Goal: Information Seeking & Learning: Learn about a topic

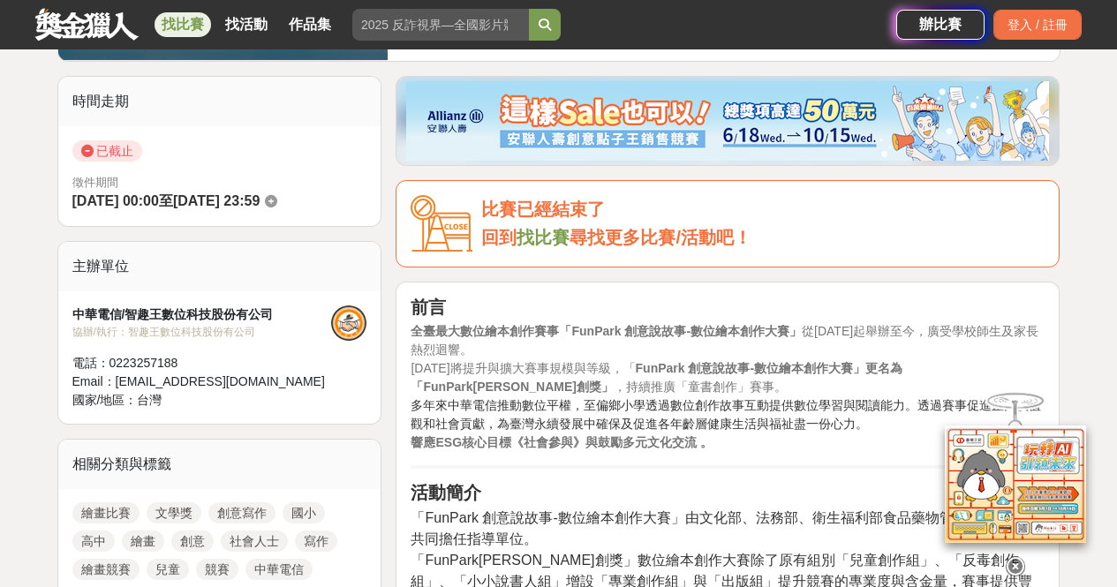
scroll to position [530, 0]
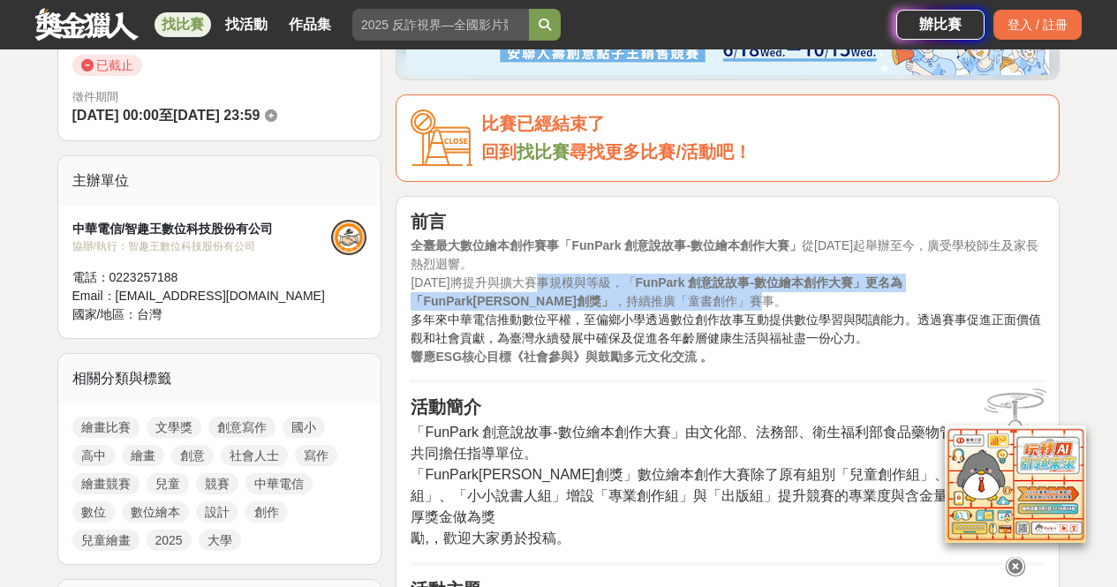
click at [548, 293] on span "[DATE]將提升與擴大賽事規模與等級，「 FunPark 創意說故事-數位繪本創作大賽」更名為「FunPark[PERSON_NAME]創獎」 ，持續推廣「…" at bounding box center [657, 292] width 492 height 33
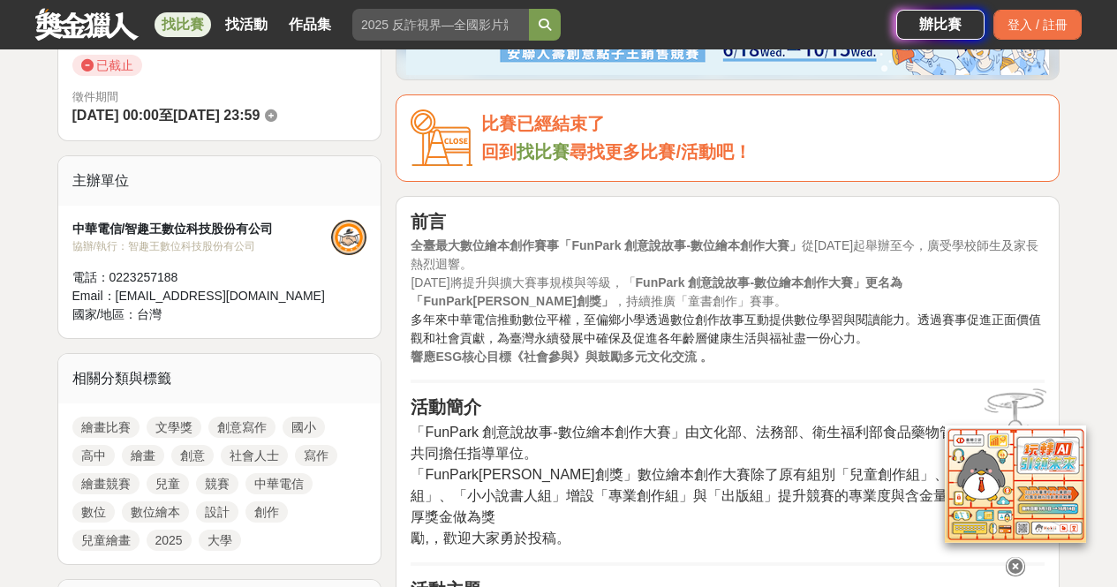
click at [534, 271] on p "全臺最大數位繪本創作賽事「FunPark 創意說故事-數位繪本創作大賽」 從[DATE]起舉辦至今，廣受學校師生及家長熱烈迴響。 [DATE]將提升與擴大賽事…" at bounding box center [728, 302] width 634 height 130
drag, startPoint x: 445, startPoint y: 244, endPoint x: 630, endPoint y: 234, distance: 184.9
click at [630, 240] on strong "全臺最大數位繪本創作賽事「FunPark 創意說故事-數位繪本創作大賽」" at bounding box center [606, 246] width 391 height 14
click at [549, 298] on span "[DATE]將提升與擴大賽事規模與等級，「 FunPark 創意說故事-數位繪本創作大賽」更名為「FunPark[PERSON_NAME]創獎」 ，持續推廣「…" at bounding box center [657, 292] width 492 height 33
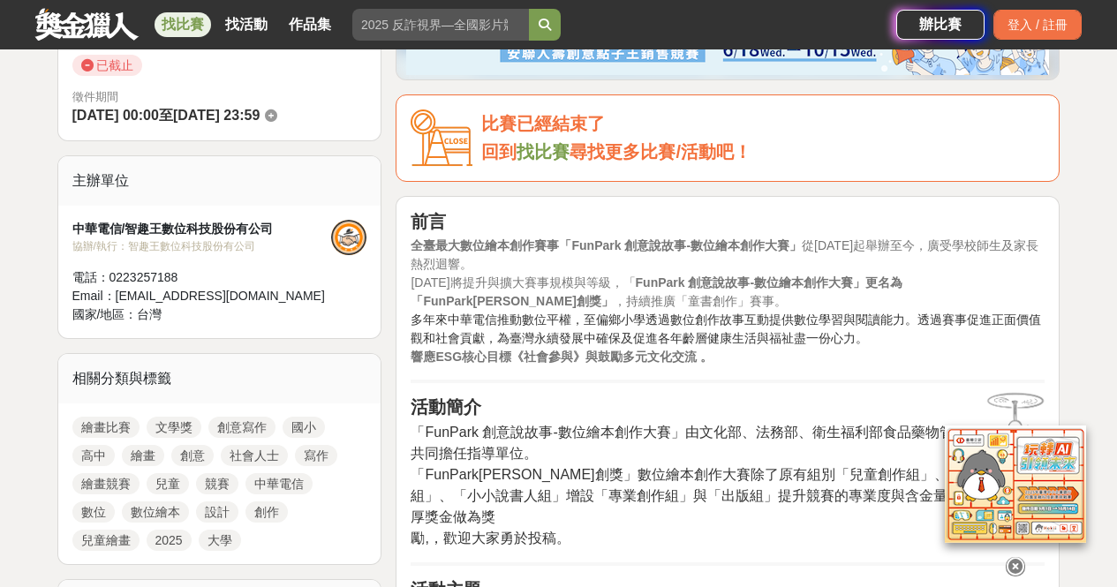
click at [552, 280] on span "[DATE]將提升與擴大賽事規模與等級，「 FunPark 創意說故事-數位繪本創作大賽」更名為「FunPark[PERSON_NAME]創獎」 ，持續推廣「…" at bounding box center [657, 292] width 492 height 33
drag, startPoint x: 904, startPoint y: 292, endPoint x: 953, endPoint y: 291, distance: 49.5
click at [953, 291] on p "全臺最大數位繪本創作賽事「FunPark 創意說故事-數位繪本創作大賽」 從[DATE]起舉辦至今，廣受學校師生及家長熱烈迴響。 [DATE]將提升與擴大賽事…" at bounding box center [728, 302] width 634 height 130
click at [943, 322] on p "全臺最大數位繪本創作賽事「FunPark 創意說故事-數位繪本創作大賽」 從[DATE]起舉辦至今，廣受學校師生及家長熱烈迴響。 [DATE]將提升與擴大賽事…" at bounding box center [728, 302] width 634 height 130
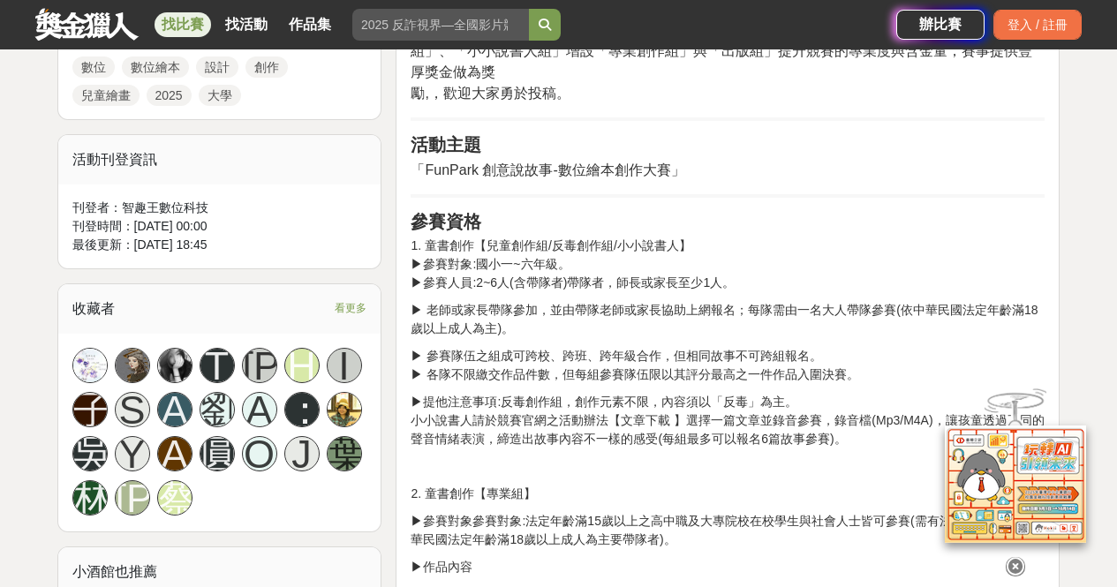
scroll to position [1060, 0]
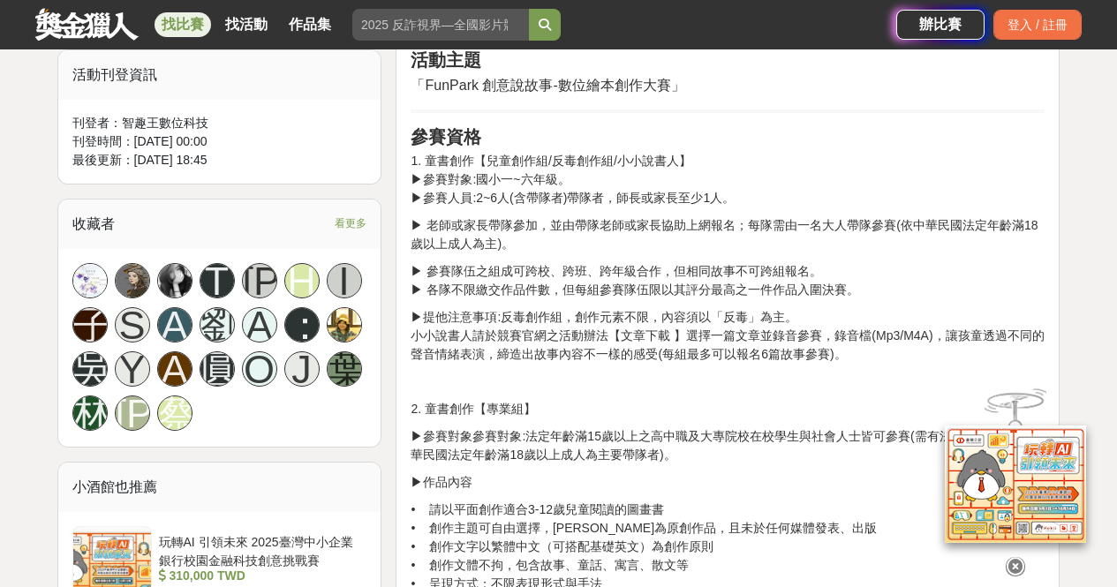
drag, startPoint x: 516, startPoint y: 152, endPoint x: 551, endPoint y: 152, distance: 35.3
click at [551, 152] on p "1. 童書創作【兒童創作組/反毒創作組/小小說書人】 ▶參賽對象:國小一~六年級。 ▶參賽人員:2~6人(含帶隊者)帶隊者，師長或家長至少1人。" at bounding box center [728, 180] width 634 height 56
click at [558, 182] on p "1. 童書創作【兒童創作組/反毒創作組/小小說書人】 ▶參賽對象:國小一~六年級。 ▶參賽人員:2~6人(含帶隊者)帶隊者，師長或家長至少1人。" at bounding box center [728, 180] width 634 height 56
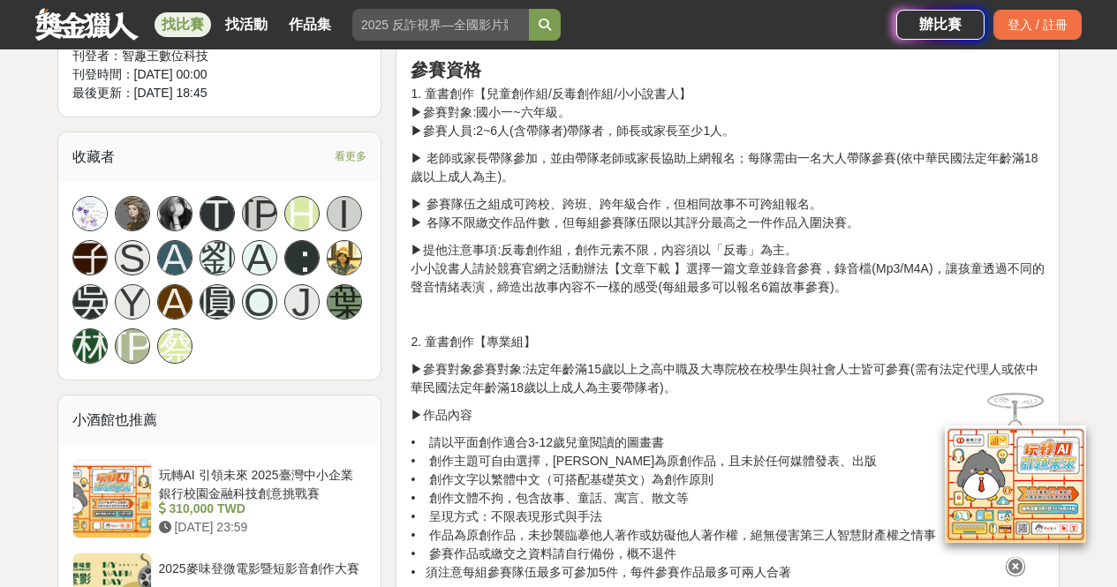
scroll to position [1148, 0]
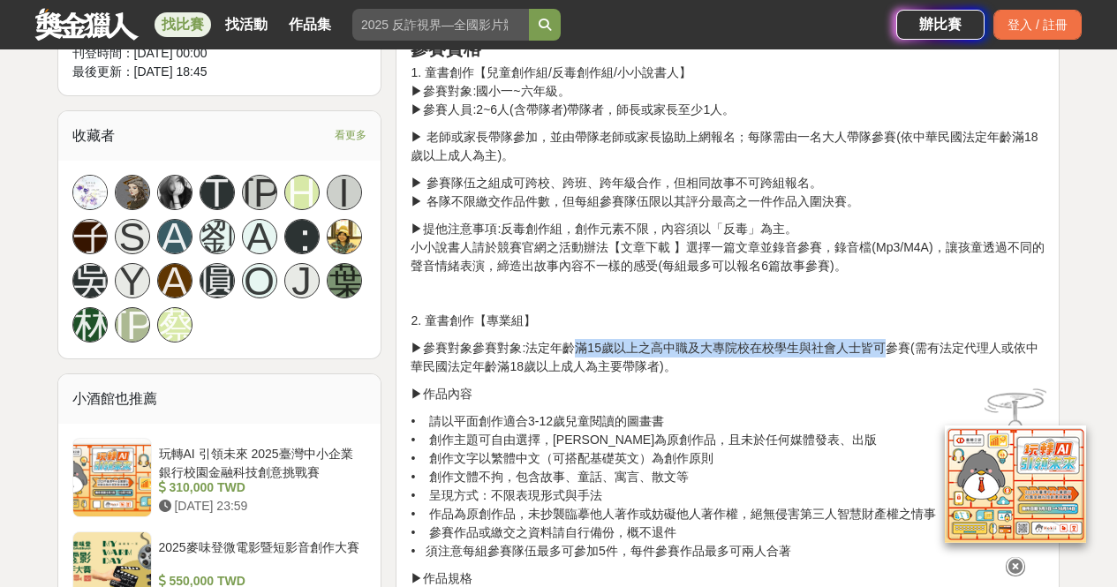
drag, startPoint x: 538, startPoint y: 309, endPoint x: 837, endPoint y: 332, distance: 299.5
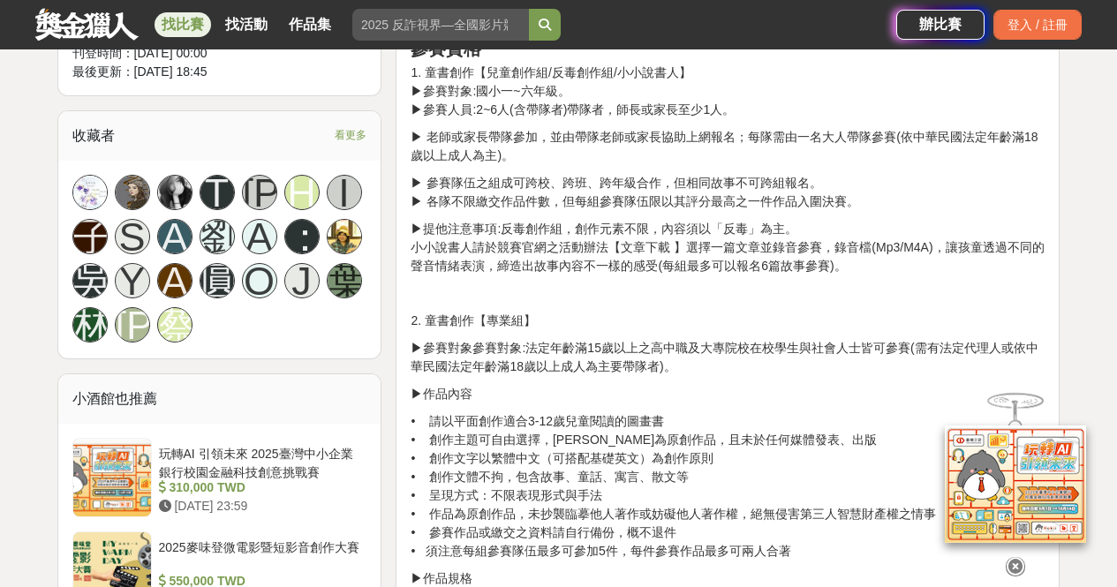
click at [883, 345] on p "▶參賽對象參賽對象:法定年齡滿15歲以上之高中職及大專院校在校學生與社會人士皆可參賽(需有法定代理人或依中華民國法定年齡滿18歲以上成人為主要帶隊者)。" at bounding box center [728, 357] width 634 height 37
drag, startPoint x: 658, startPoint y: 314, endPoint x: 809, endPoint y: 321, distance: 151.2
click at [814, 339] on p "▶參賽對象參賽對象:法定年齡滿15歲以上之高中職及大專院校在校學生與社會人士皆可參賽(需有法定代理人或依中華民國法定年齡滿18歲以上成人為主要帶隊者)。" at bounding box center [728, 357] width 634 height 37
drag, startPoint x: 682, startPoint y: 349, endPoint x: 550, endPoint y: 358, distance: 131.9
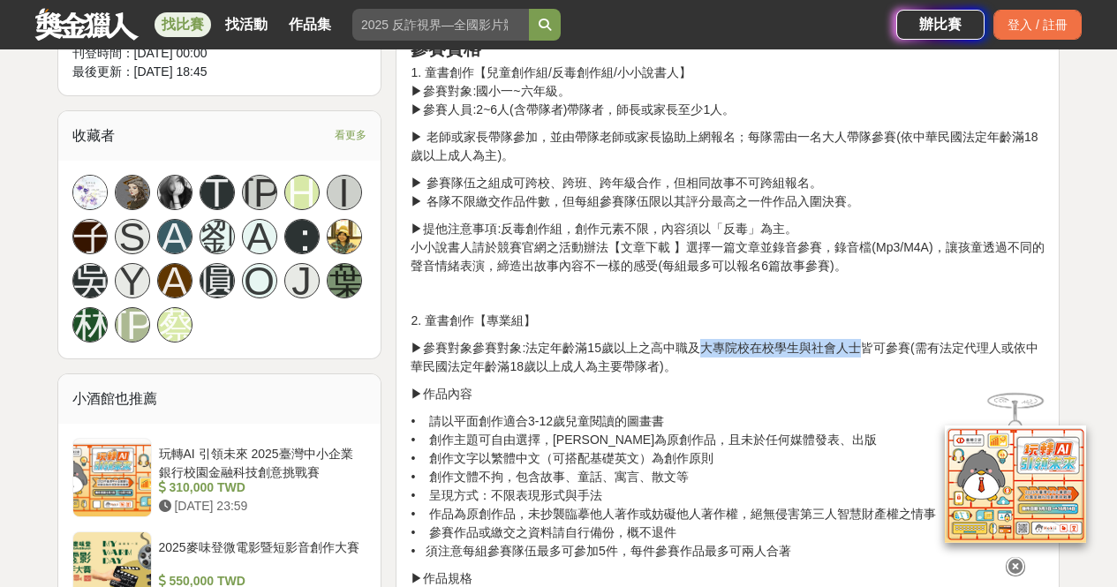
click at [661, 385] on p "▶作品內容" at bounding box center [728, 394] width 634 height 19
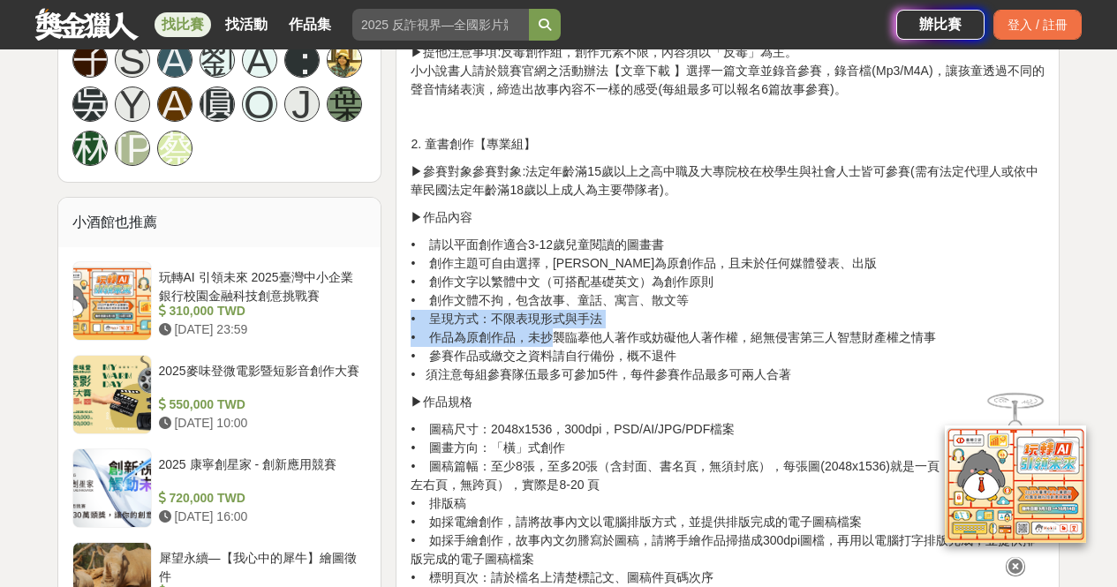
drag, startPoint x: 659, startPoint y: 291, endPoint x: 560, endPoint y: 317, distance: 102.4
click at [560, 317] on p "• 請以平面創作適合3-12歲兒童閱讀的圖畫書 • 創作主題可自由選擇，須為原創作品，且未於任何媒體發表、出版 • 創作文字以繁體中文（可搭配基礎英文）為創作…" at bounding box center [728, 310] width 634 height 148
click at [583, 333] on p "• 請以平面創作適合3-12歲兒童閱讀的圖畫書 • 創作主題可自由選擇，須為原創作品，且未於任何媒體發表、出版 • 創作文字以繁體中文（可搭配基礎英文）為創作…" at bounding box center [728, 310] width 634 height 148
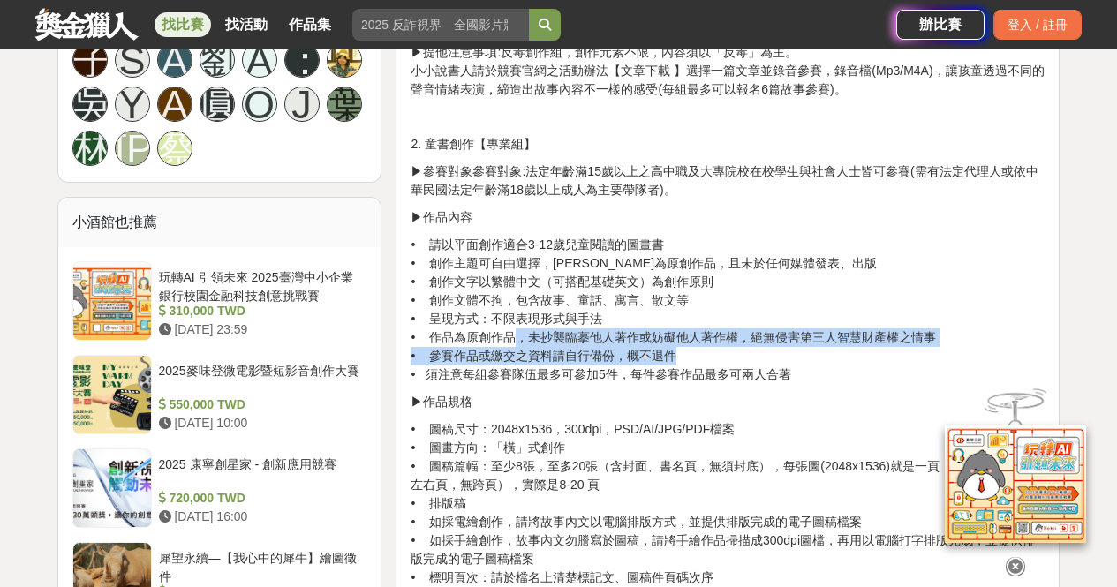
drag, startPoint x: 523, startPoint y: 320, endPoint x: 688, endPoint y: 335, distance: 165.9
click at [688, 335] on p "• 請以平面創作適合3-12歲兒童閱讀的圖畫書 • 創作主題可自由選擇，須為原創作品，且未於任何媒體發表、出版 • 創作文字以繁體中文（可搭配基礎英文）為創作…" at bounding box center [728, 310] width 634 height 148
click at [705, 338] on p "• 請以平面創作適合3-12歲兒童閱讀的圖畫書 • 創作主題可自由選擇，須為原創作品，且未於任何媒體發表、出版 • 創作文字以繁體中文（可搭配基礎英文）為創作…" at bounding box center [728, 310] width 634 height 148
drag, startPoint x: 939, startPoint y: 368, endPoint x: 698, endPoint y: 358, distance: 241.4
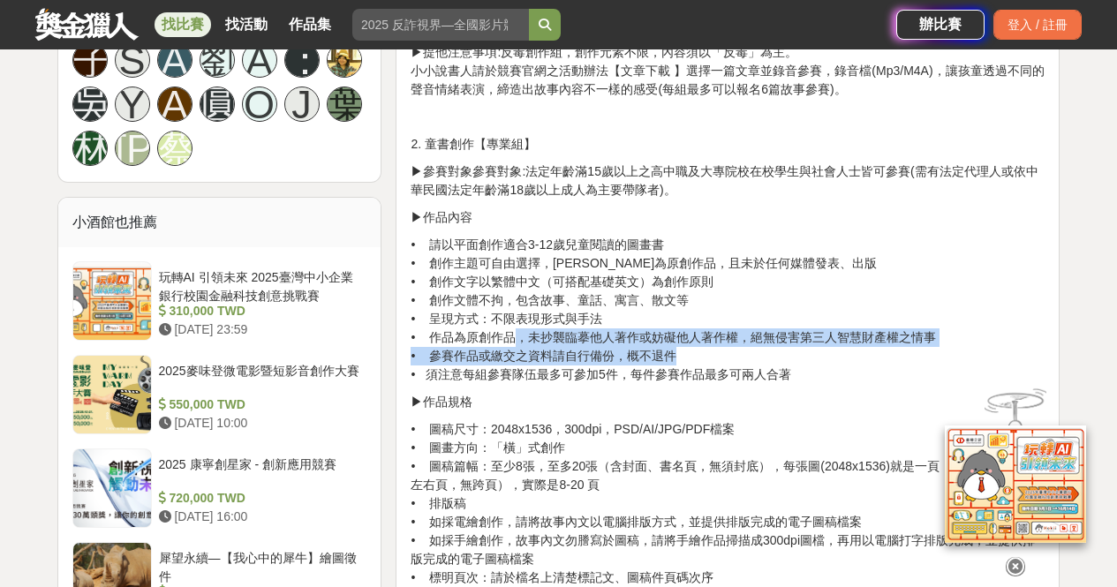
click at [698, 357] on p "• 請以平面創作適合3-12歲兒童閱讀的圖畫書 • 創作主題可自由選擇，須為原創作品，且未於任何媒體發表、出版 • 創作文字以繁體中文（可搭配基礎英文）為創作…" at bounding box center [728, 310] width 634 height 148
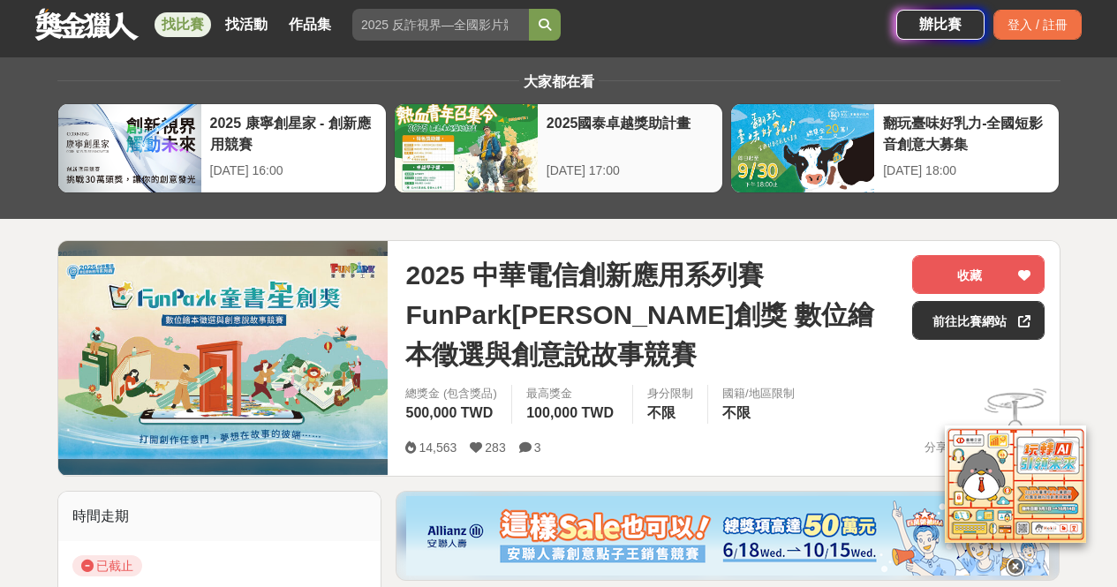
scroll to position [0, 0]
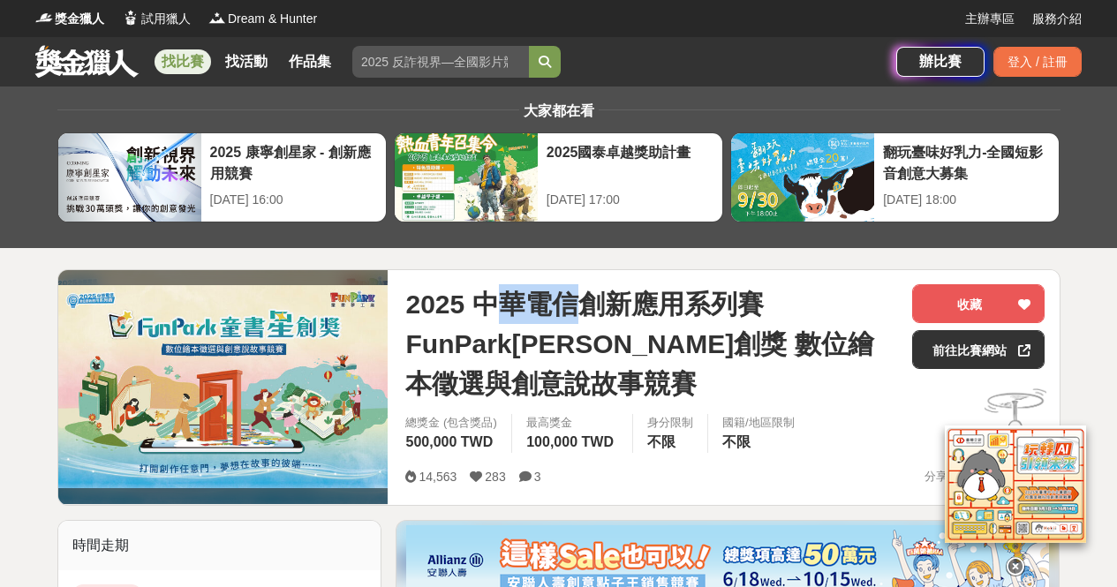
drag, startPoint x: 511, startPoint y: 302, endPoint x: 746, endPoint y: 305, distance: 235.9
click at [731, 308] on span "2025 中華電信創新應用系列賽 FunPark[PERSON_NAME]創獎 數位繪本徵選與創意說故事競賽" at bounding box center [651, 343] width 493 height 119
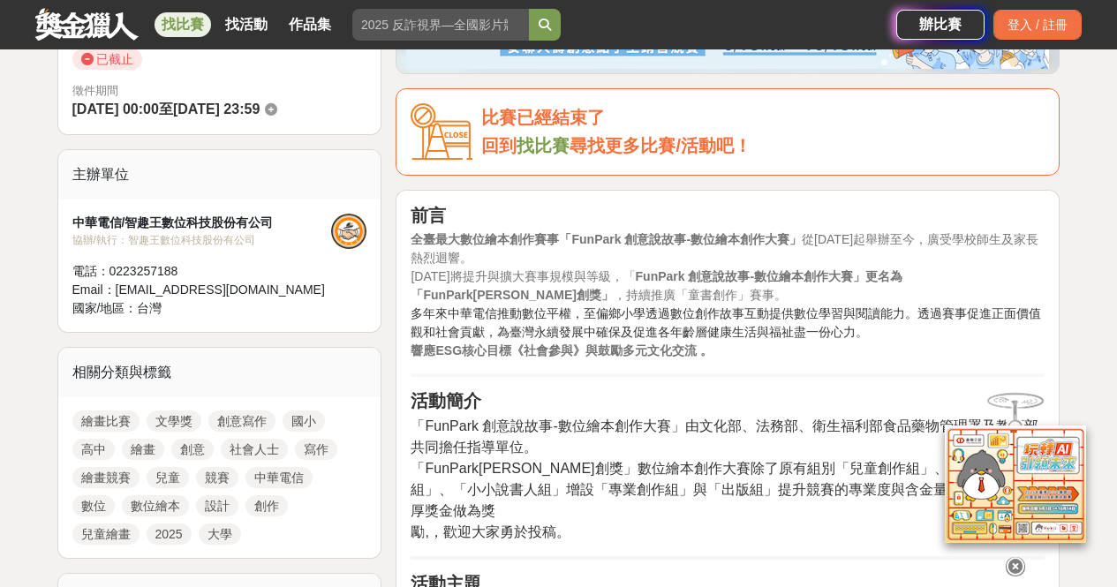
scroll to position [618, 0]
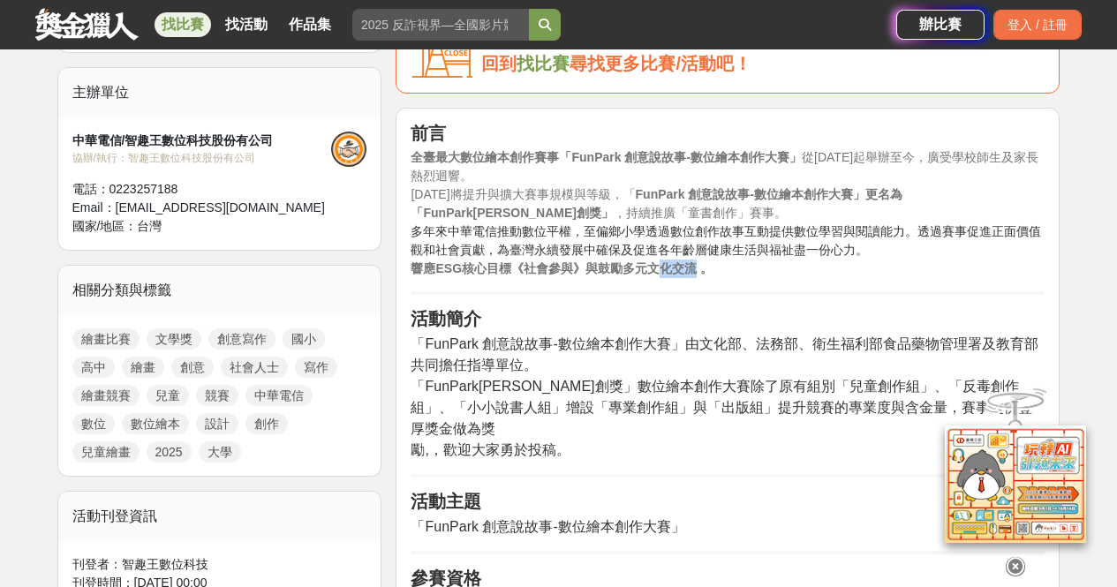
drag, startPoint x: 695, startPoint y: 270, endPoint x: 663, endPoint y: 275, distance: 33.0
click at [663, 275] on strong "響應ESG核心目標《社會參與》與鼓勵多元文化交流 。" at bounding box center [561, 268] width 301 height 14
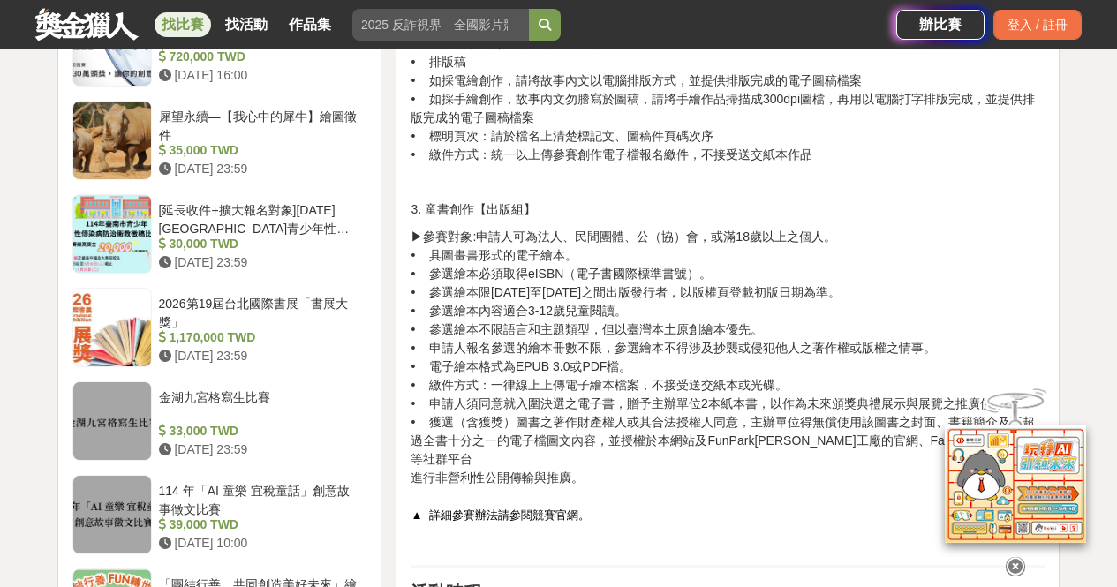
scroll to position [1502, 0]
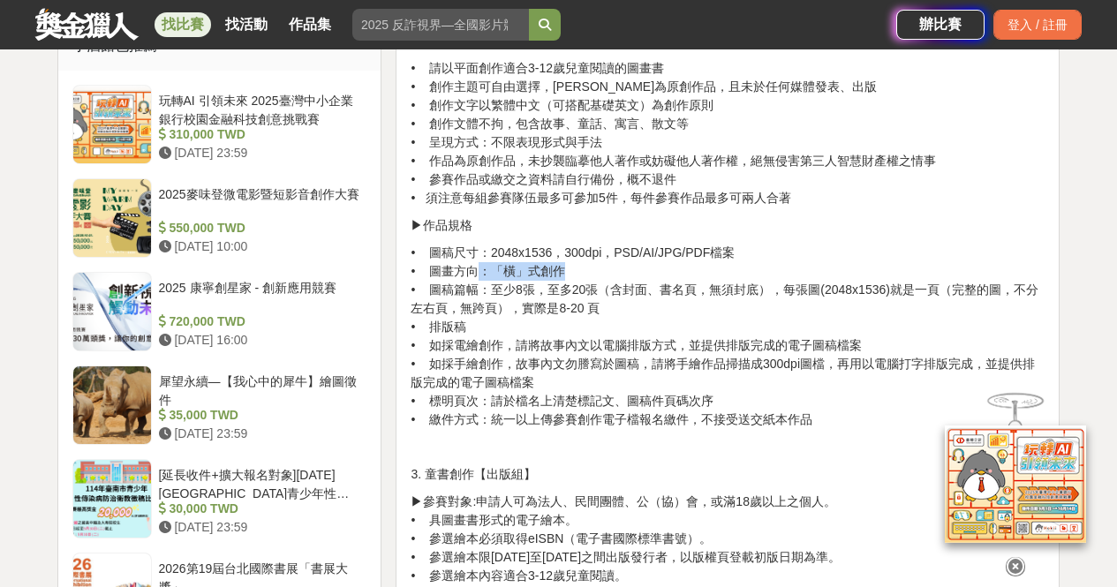
drag, startPoint x: 560, startPoint y: 254, endPoint x: 512, endPoint y: 251, distance: 47.8
click at [490, 255] on p "• 圖稿尺寸：2048x1536，300dpi，PSD/AI/JPG/PDF檔案 • 圖畫方向：「橫」式創作 • 圖稿篇幅：至少8張，至多20張（含封面、書名…" at bounding box center [728, 337] width 634 height 186
click at [714, 438] on p at bounding box center [728, 447] width 634 height 19
